Goal: Complete application form

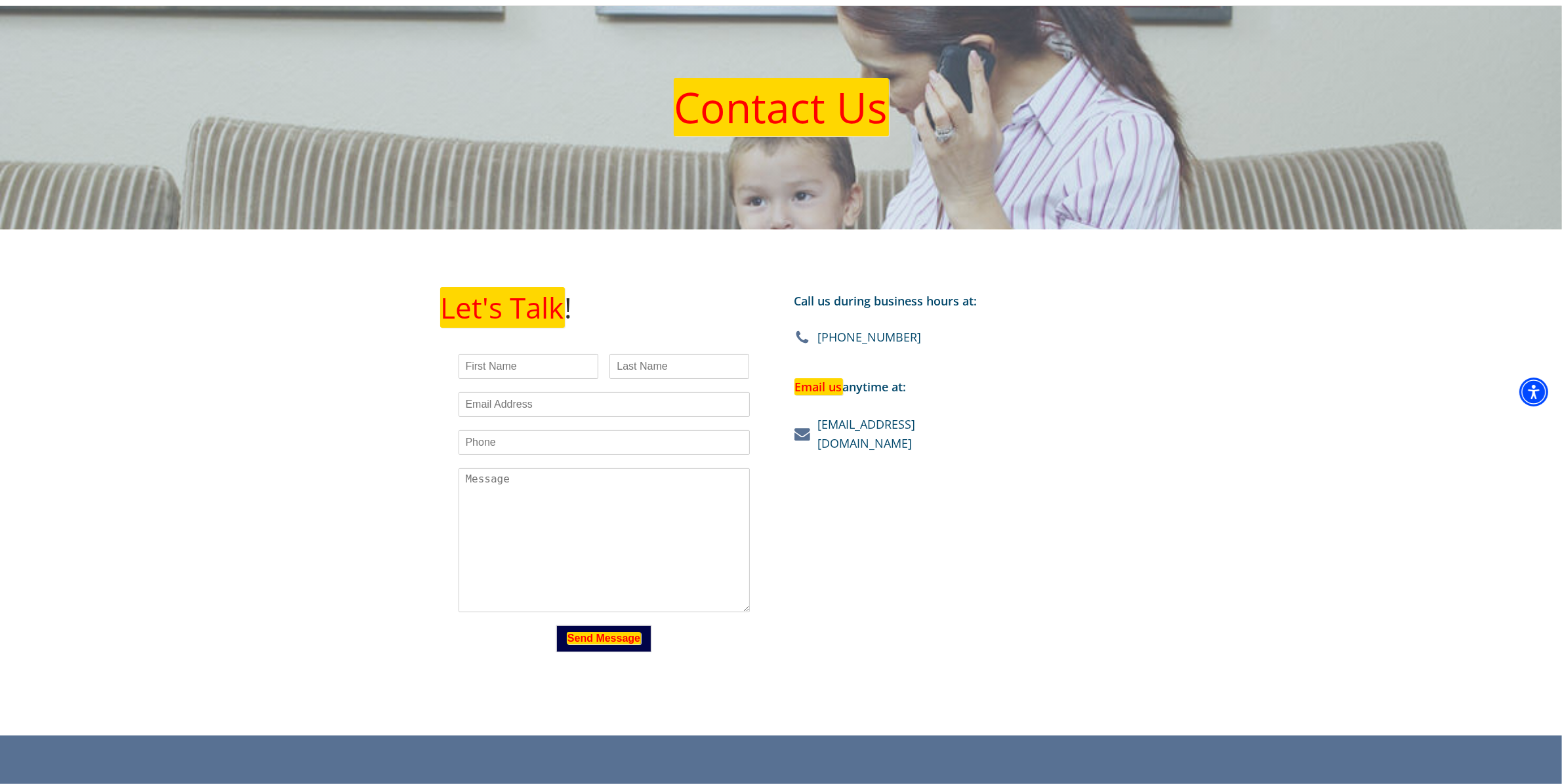
scroll to position [164, 0]
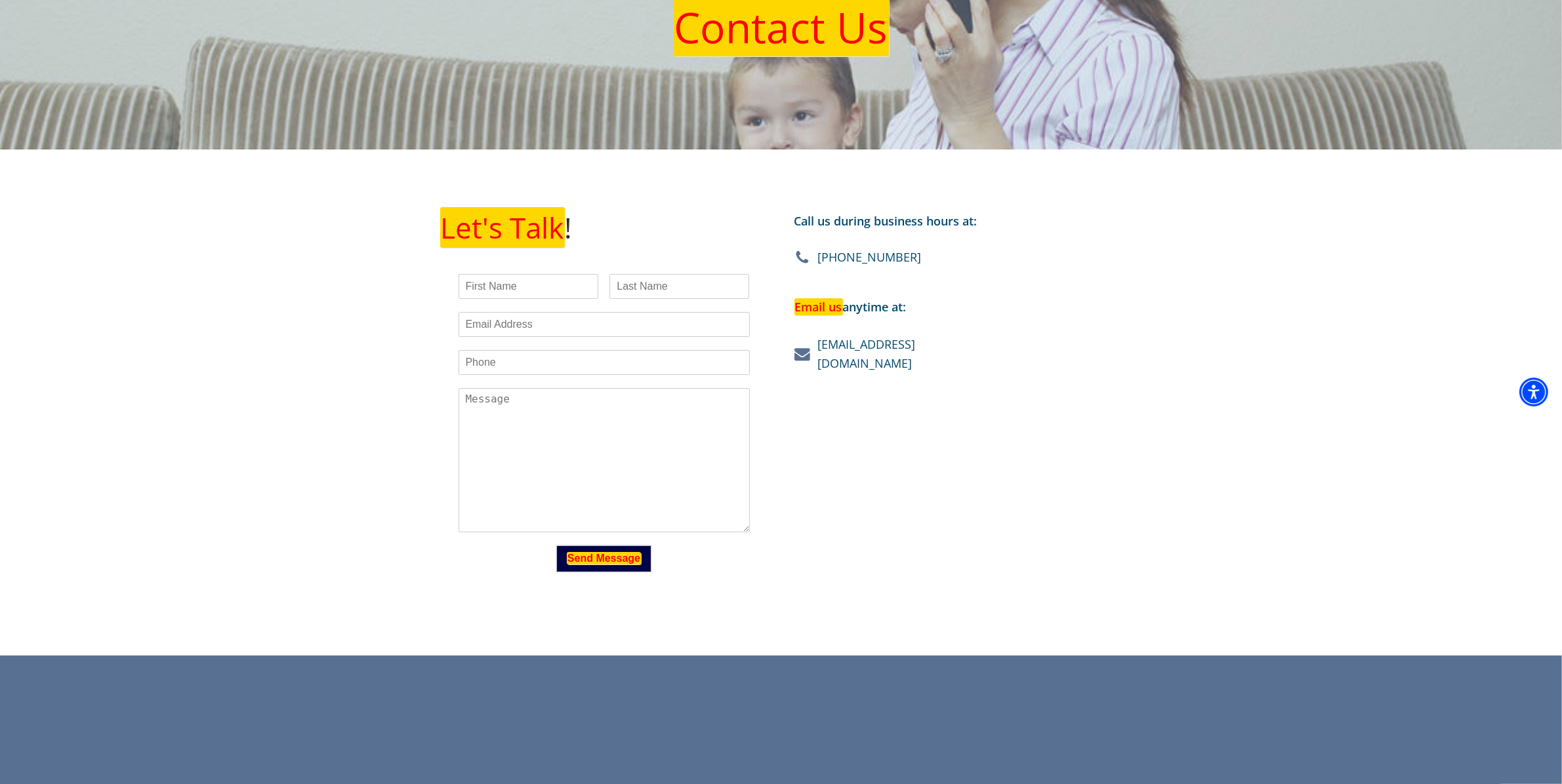
drag, startPoint x: 525, startPoint y: 309, endPoint x: 548, endPoint y: 333, distance: 33.2
click at [526, 312] on div "Email *" at bounding box center [604, 325] width 291 height 38
drag, startPoint x: 564, startPoint y: 344, endPoint x: 572, endPoint y: 354, distance: 12.8
click at [566, 346] on div "Phone *" at bounding box center [604, 362] width 291 height 38
drag, startPoint x: 572, startPoint y: 354, endPoint x: 579, endPoint y: 378, distance: 25.0
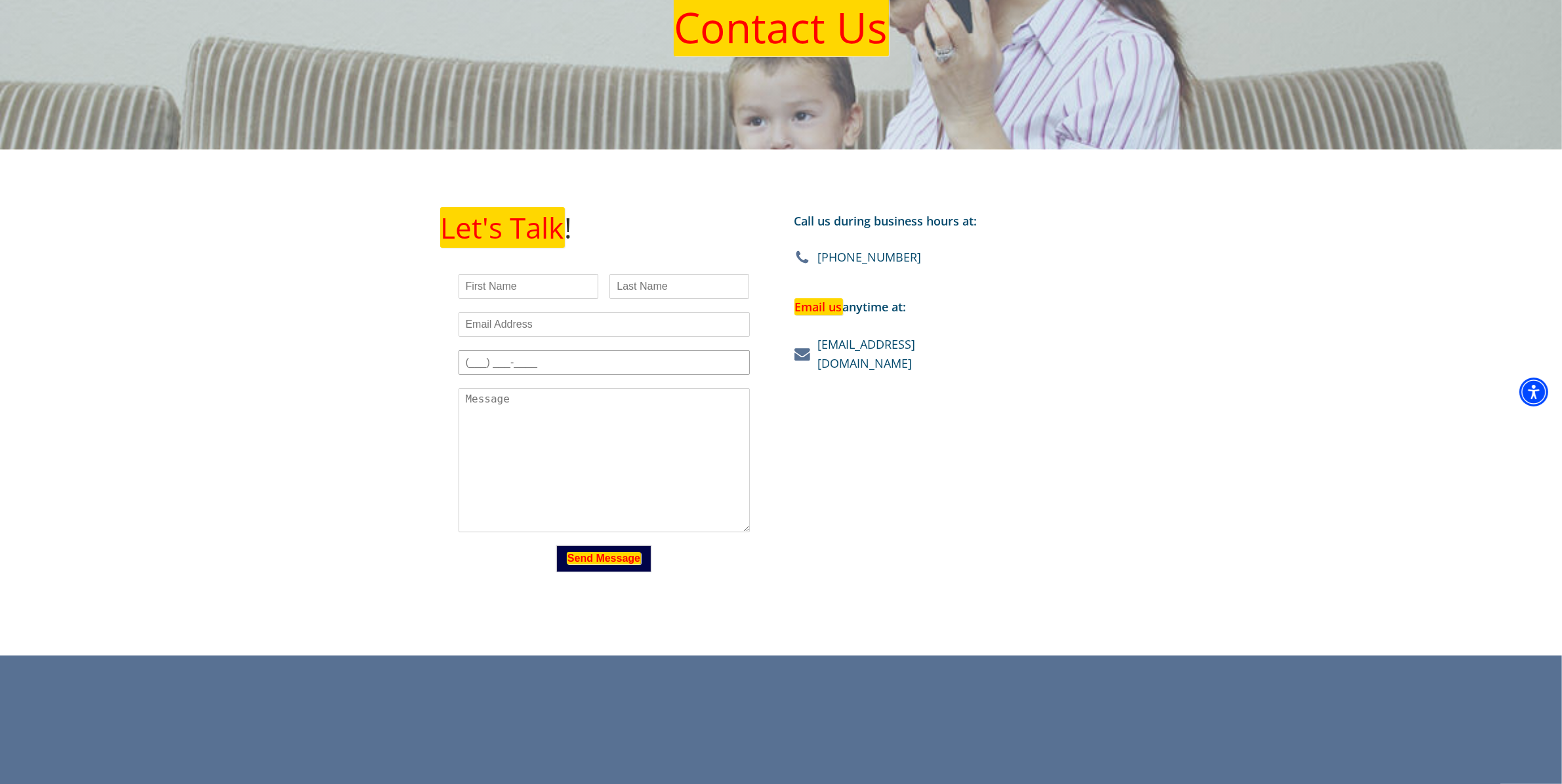
click at [575, 361] on input "Phone *" at bounding box center [604, 362] width 291 height 25
type input "[PHONE_NUMBER]"
type input "[PERSON_NAME]"
type input "[PERSON_NAME][EMAIL_ADDRESS][DOMAIN_NAME]"
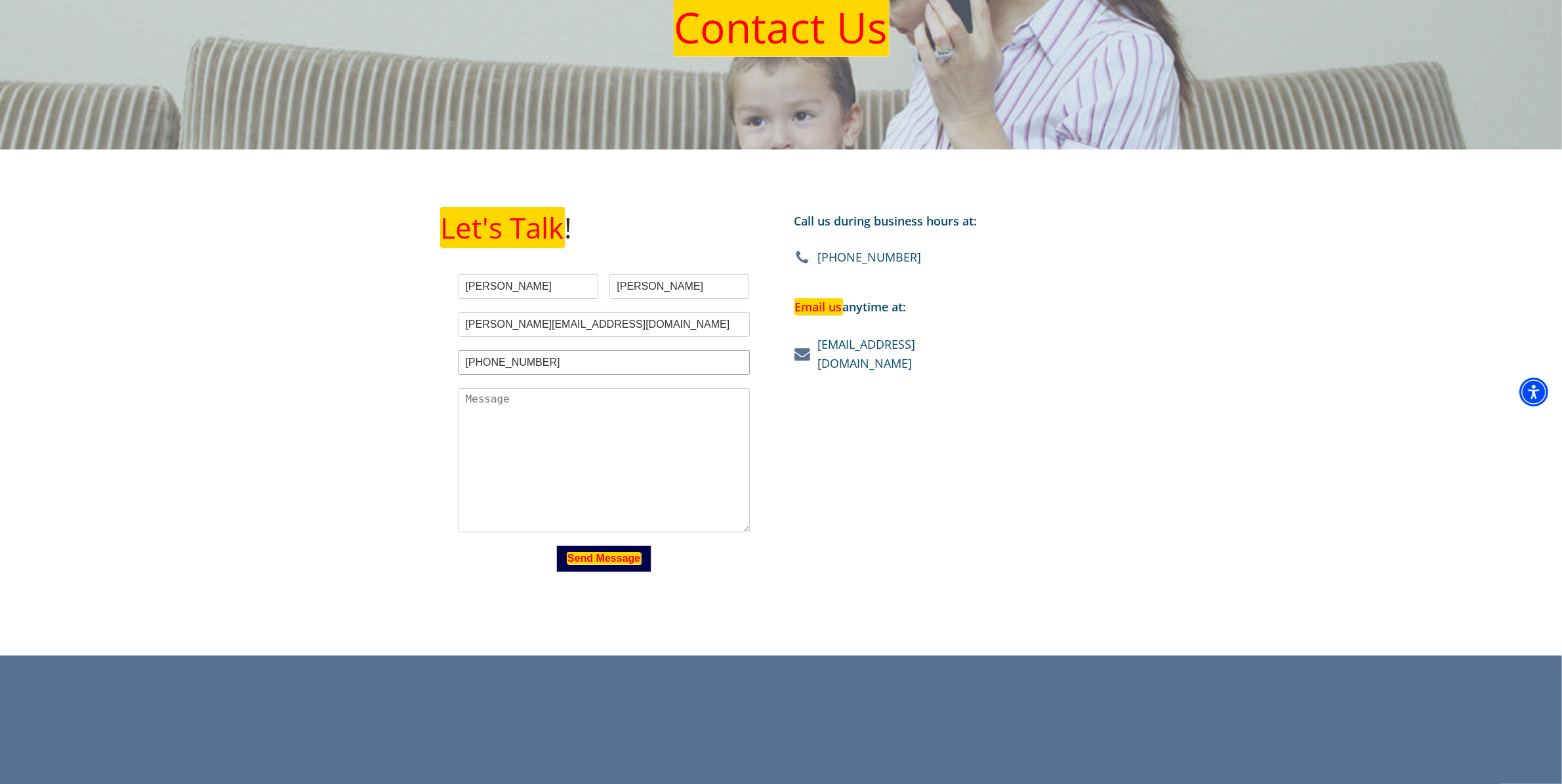
type input "[PHONE_NUMBER]"
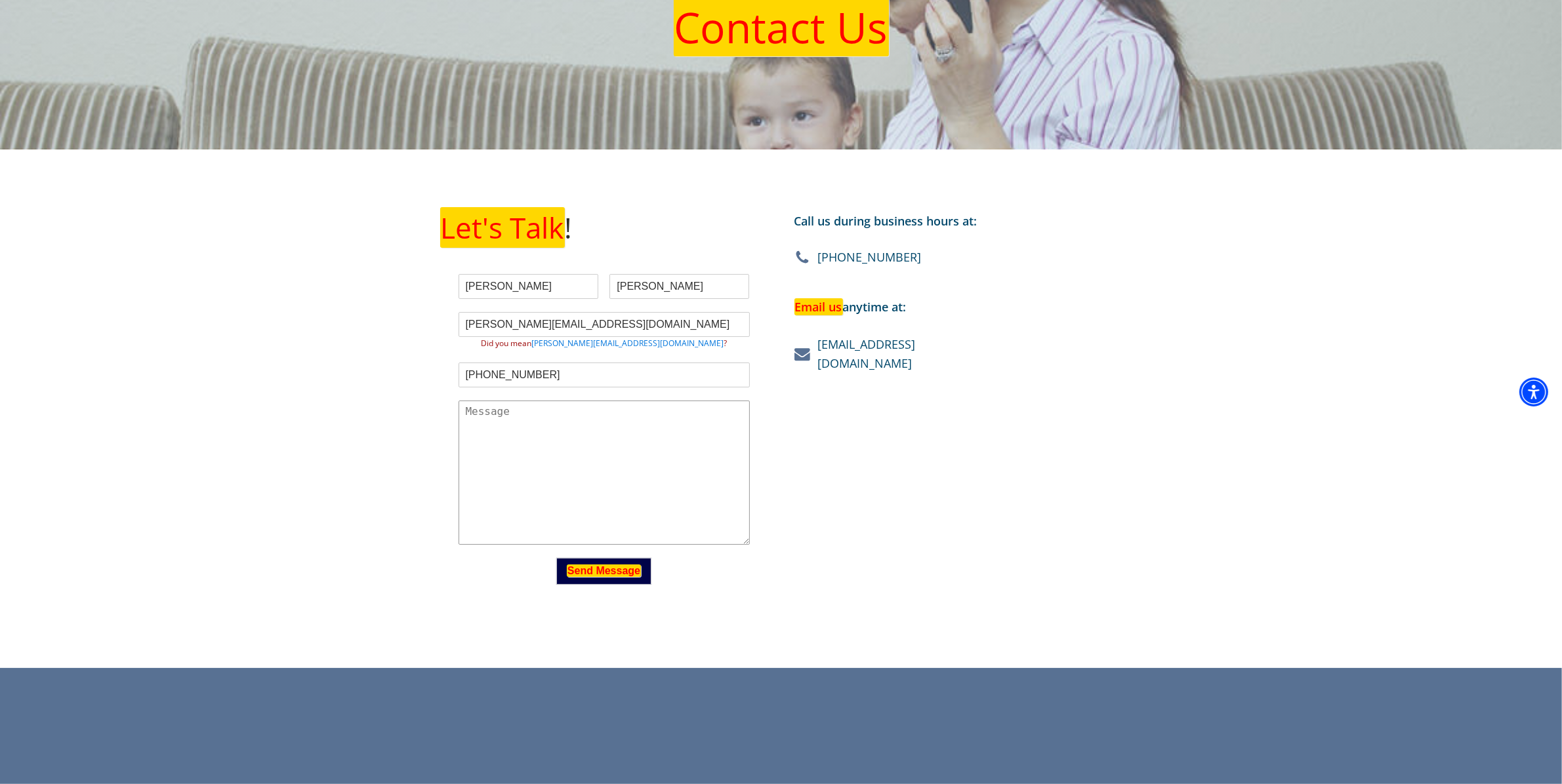
click at [522, 443] on textarea "Which state are you in? *" at bounding box center [604, 472] width 291 height 144
paste textarea "Just wanted to follow up on my previous message. We help law firms remove damag…"
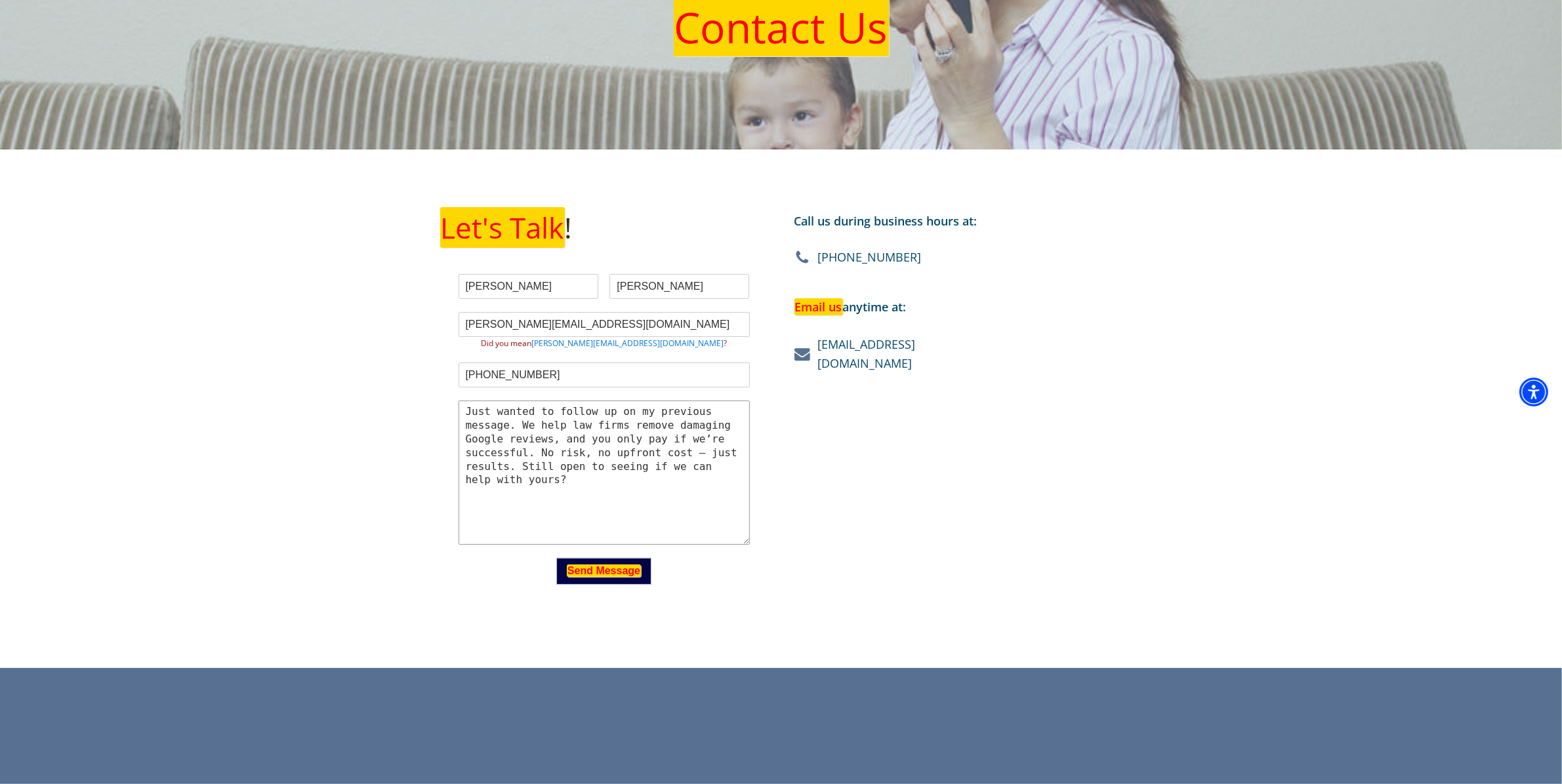
click at [468, 545] on textarea "Just wanted to follow up on my previous message. We help law firms remove damag…" at bounding box center [604, 472] width 291 height 144
type textarea "Just wanted to follow up on my previous message. We help law firms remove damag…"
click at [590, 570] on em "Send Message" at bounding box center [604, 570] width 74 height 12
